Goal: Transaction & Acquisition: Purchase product/service

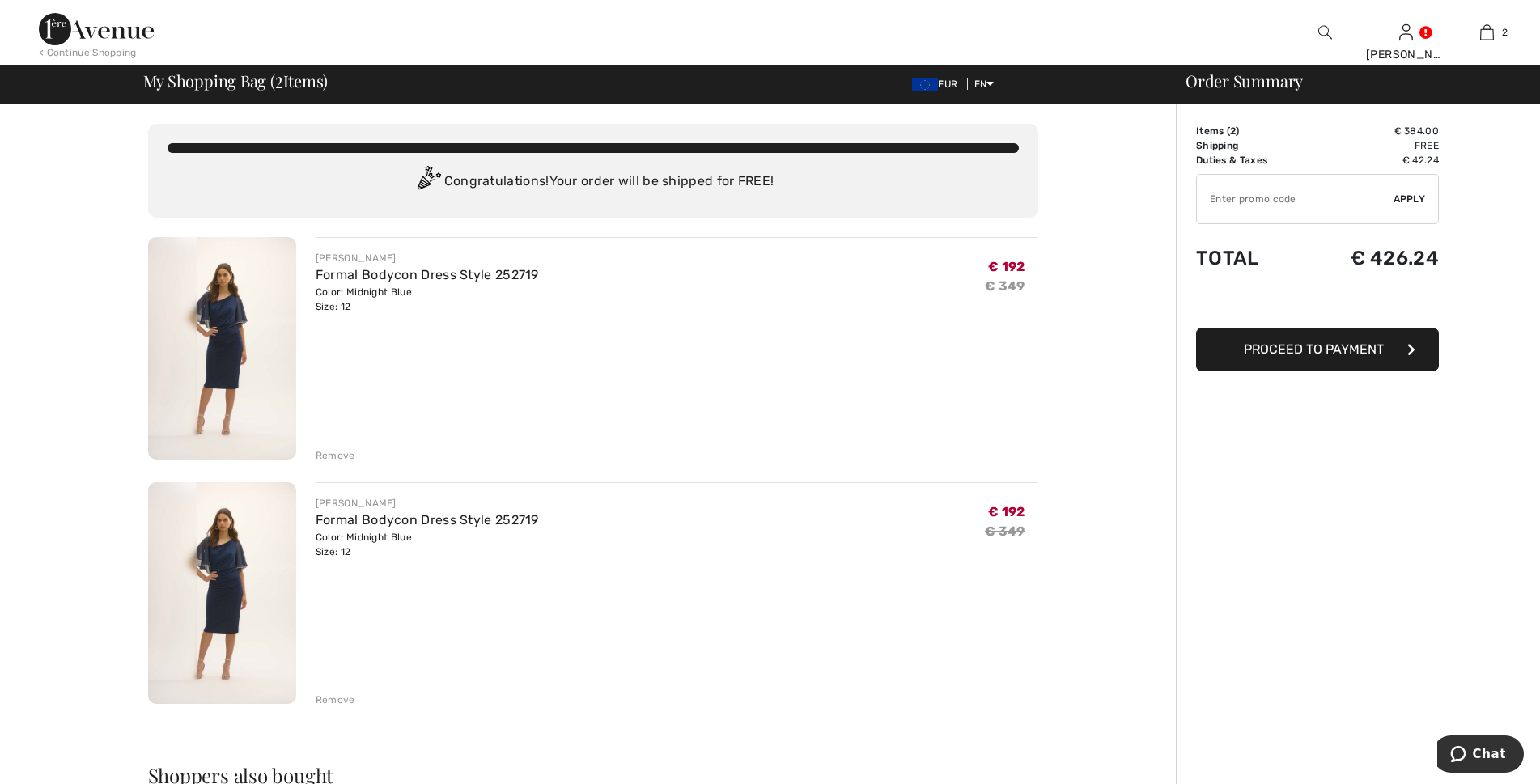
click at [329, 448] on div "Remove" at bounding box center [335, 455] width 39 height 15
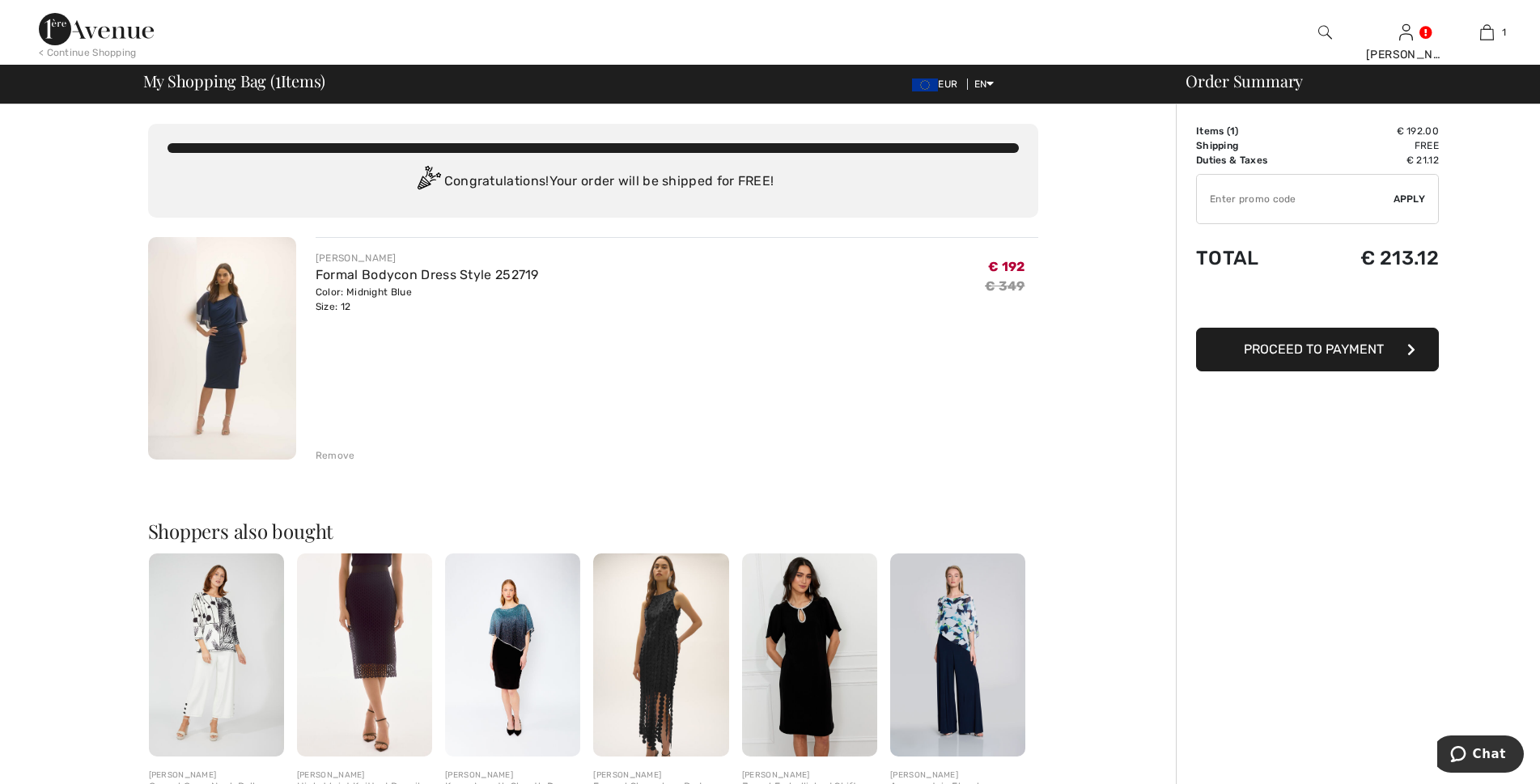
click at [339, 455] on div "Remove" at bounding box center [335, 455] width 39 height 15
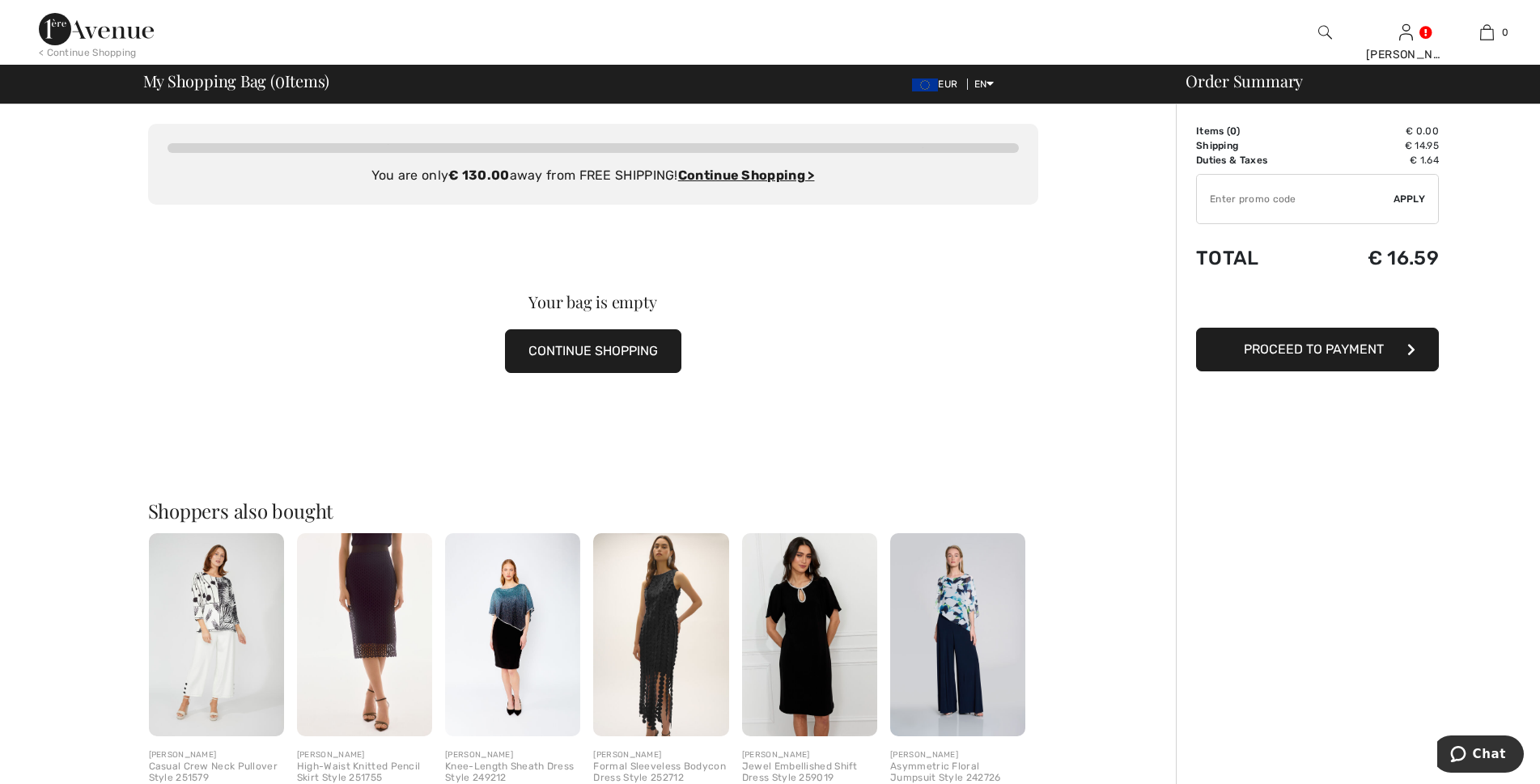
click at [954, 599] on img at bounding box center [958, 634] width 135 height 203
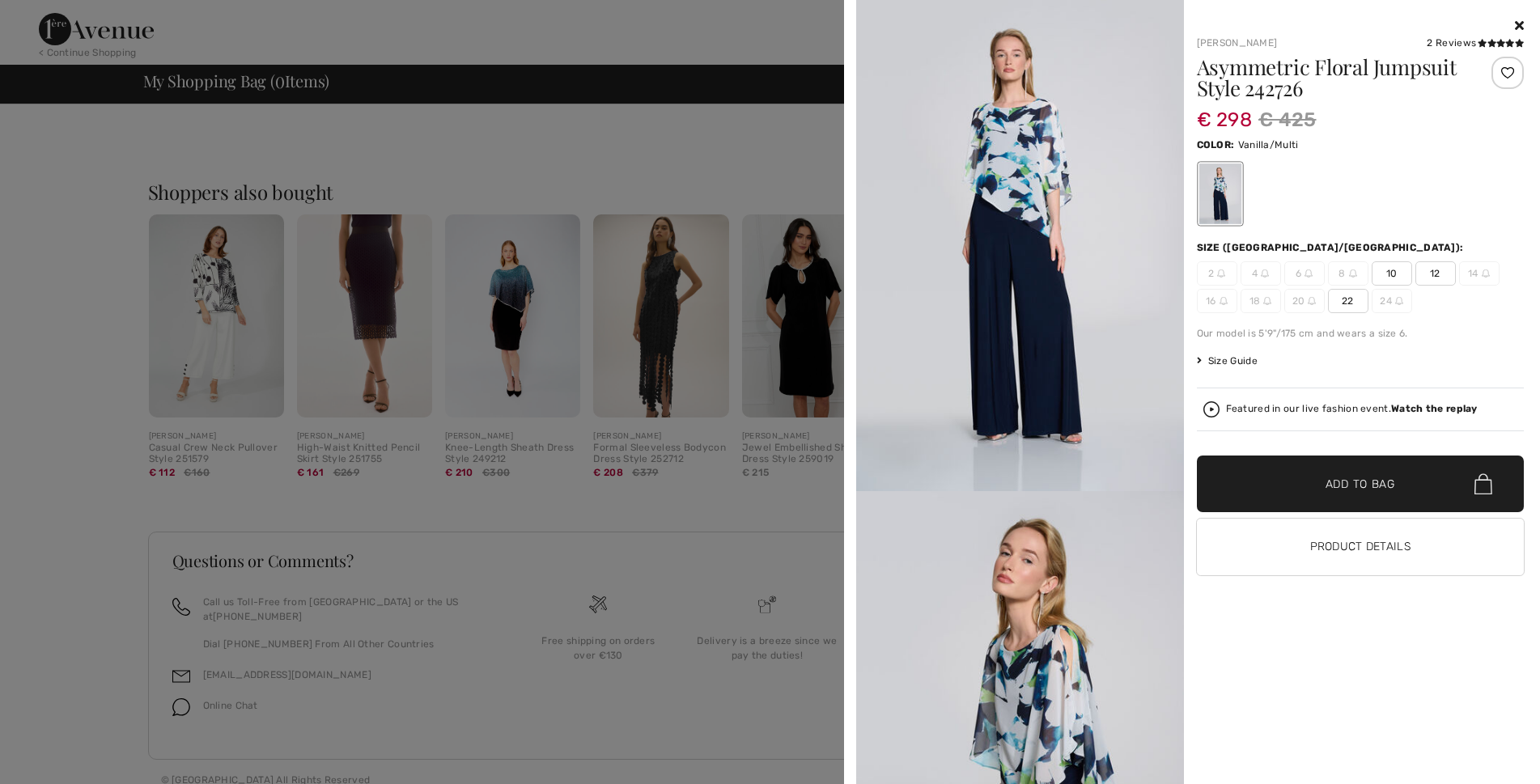
scroll to position [321, 0]
click at [1433, 274] on span "12" at bounding box center [1436, 273] width 40 height 25
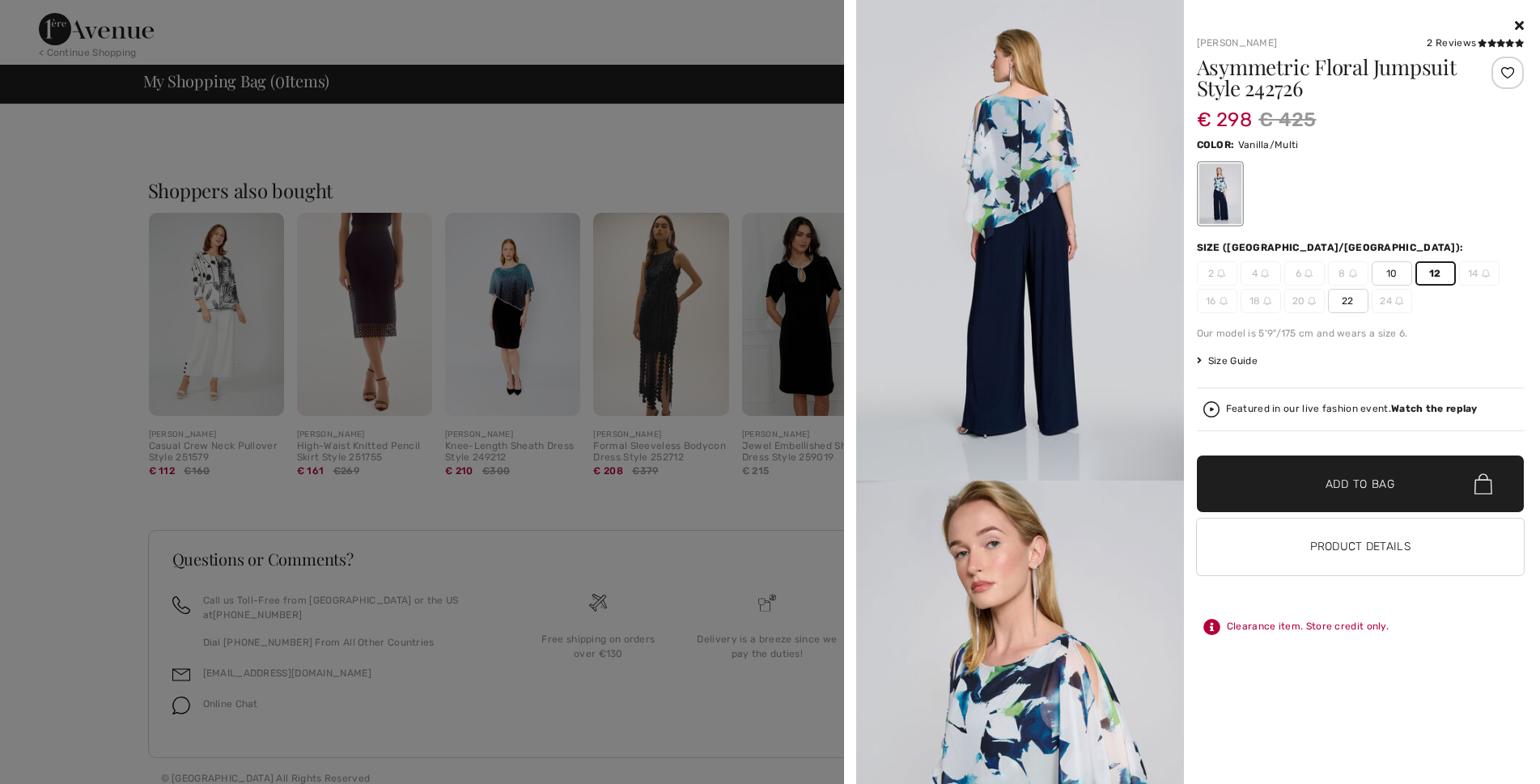
scroll to position [992, 0]
click at [1026, 227] on img at bounding box center [1020, 234] width 328 height 491
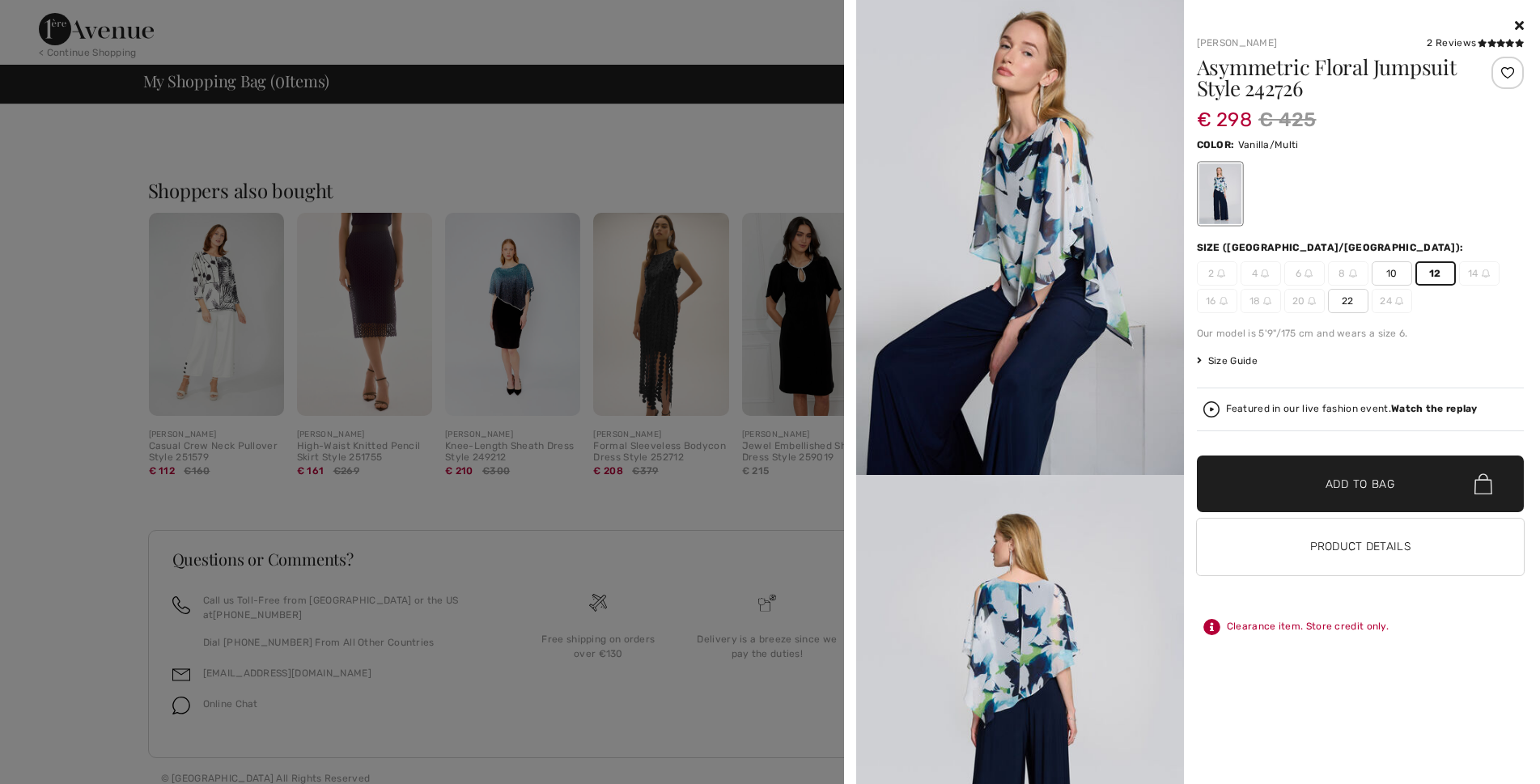
click at [1035, 202] on img at bounding box center [1020, 228] width 328 height 491
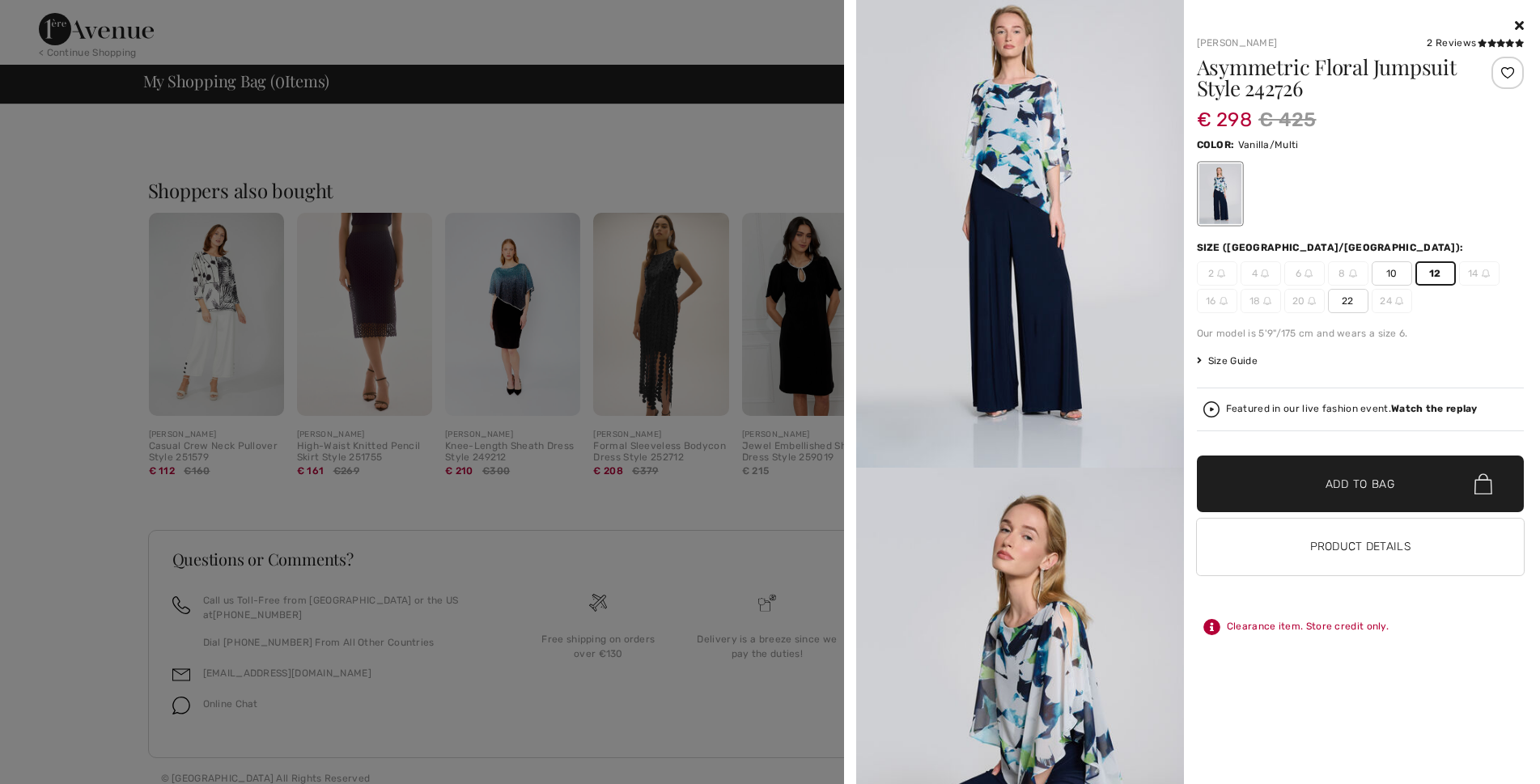
scroll to position [22, 0]
click at [1019, 167] on img at bounding box center [1020, 223] width 328 height 491
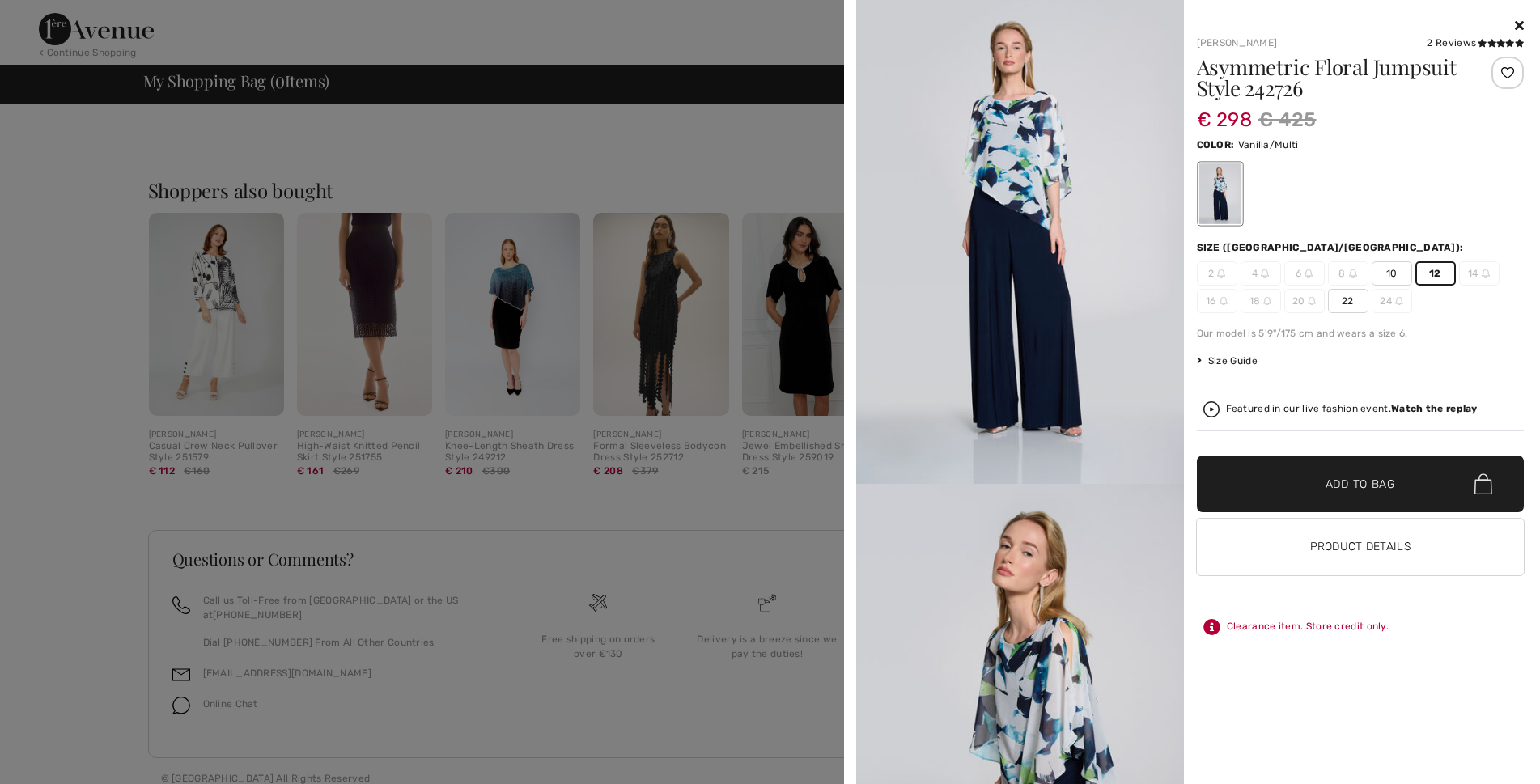
scroll to position [0, 0]
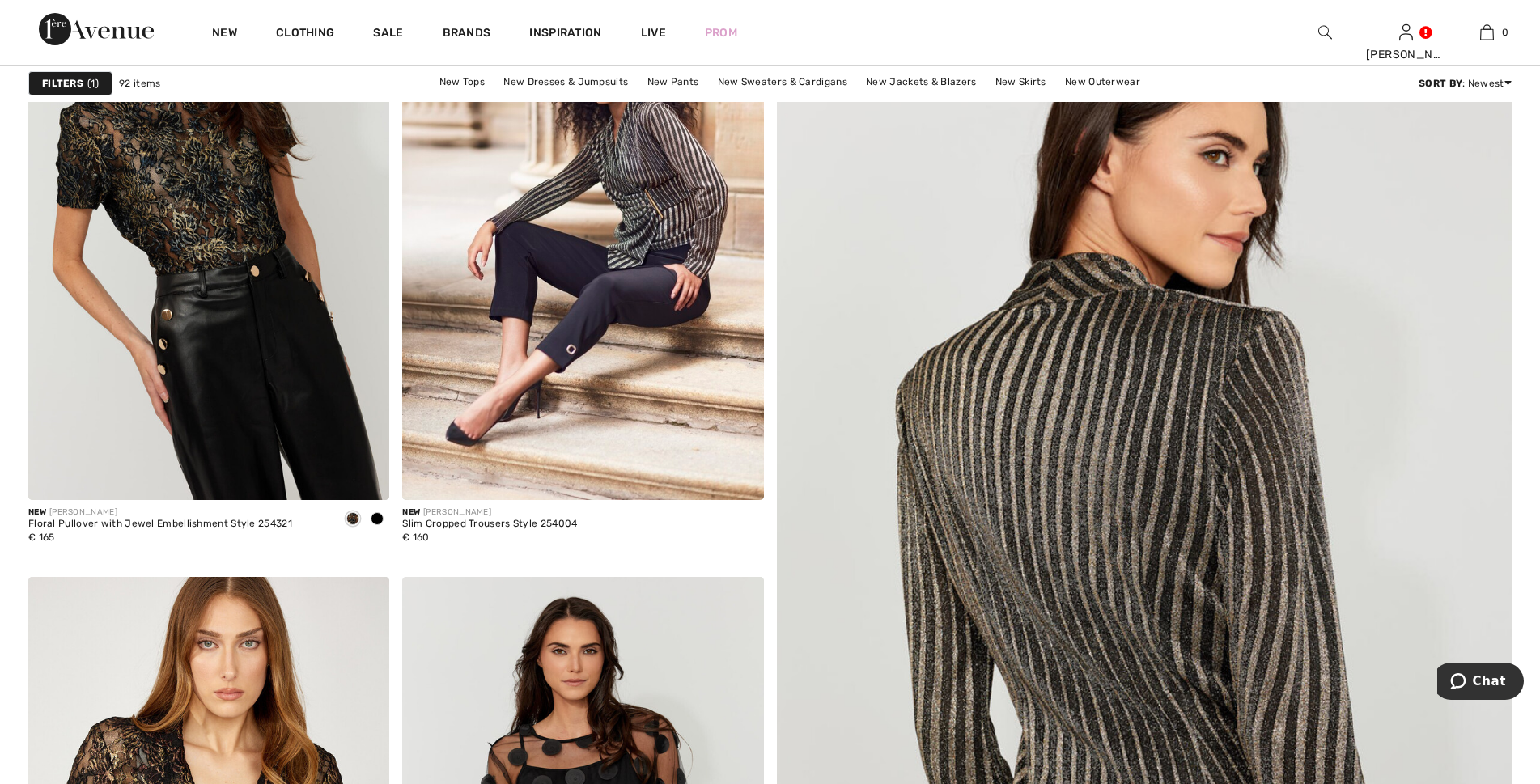
scroll to position [405, 0]
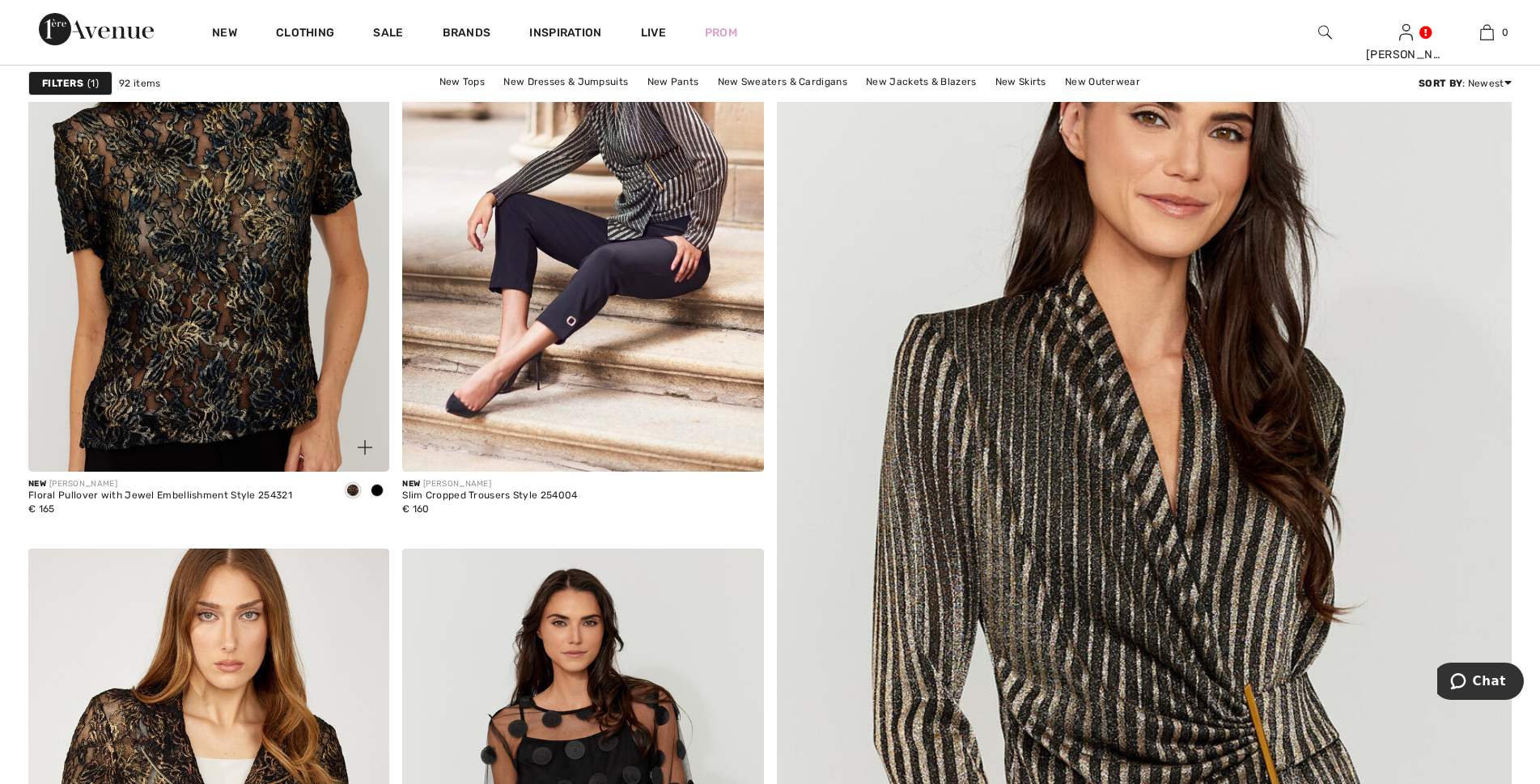
click at [228, 186] on img at bounding box center [208, 201] width 361 height 541
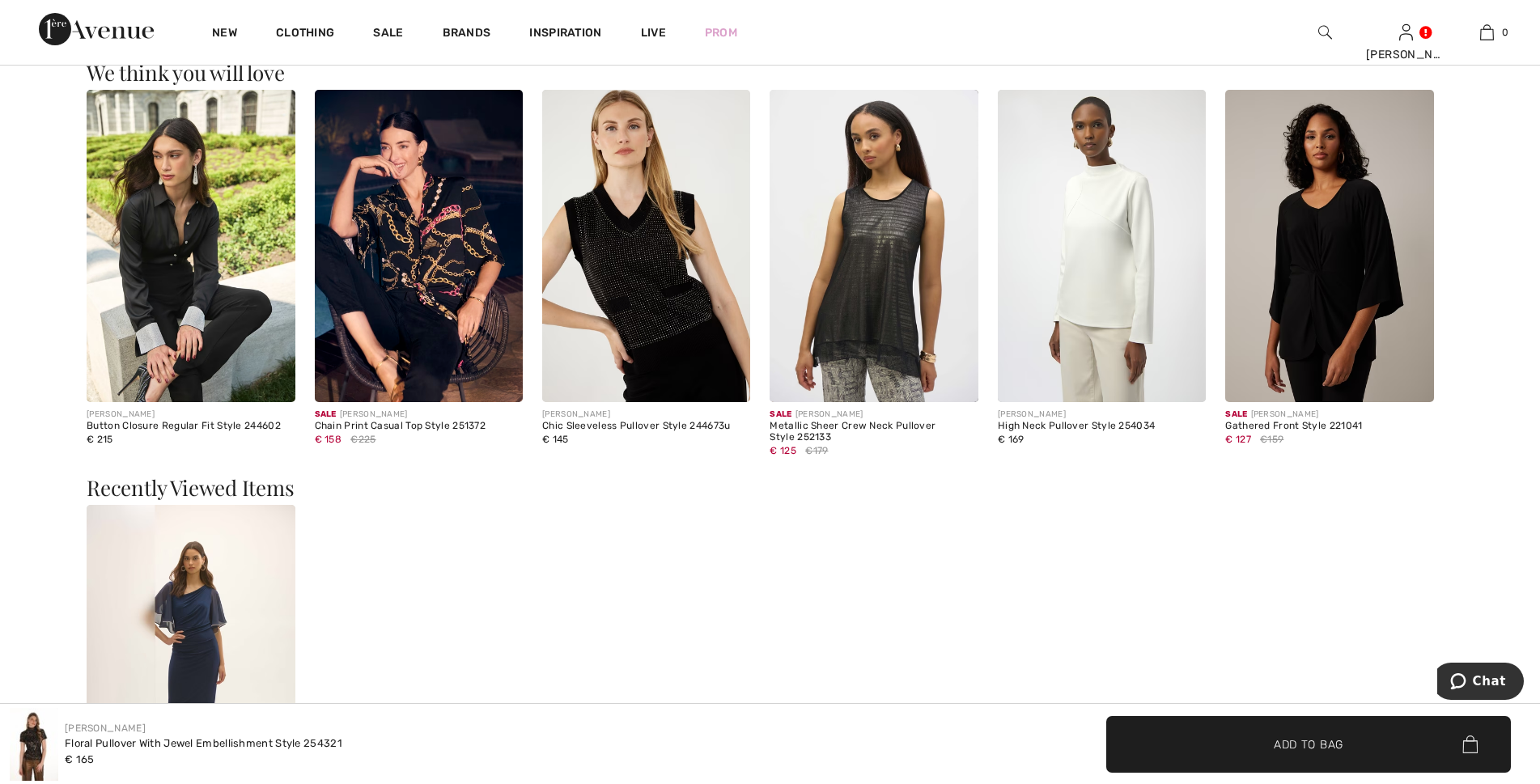
scroll to position [1537, 0]
